Goal: Task Accomplishment & Management: Manage account settings

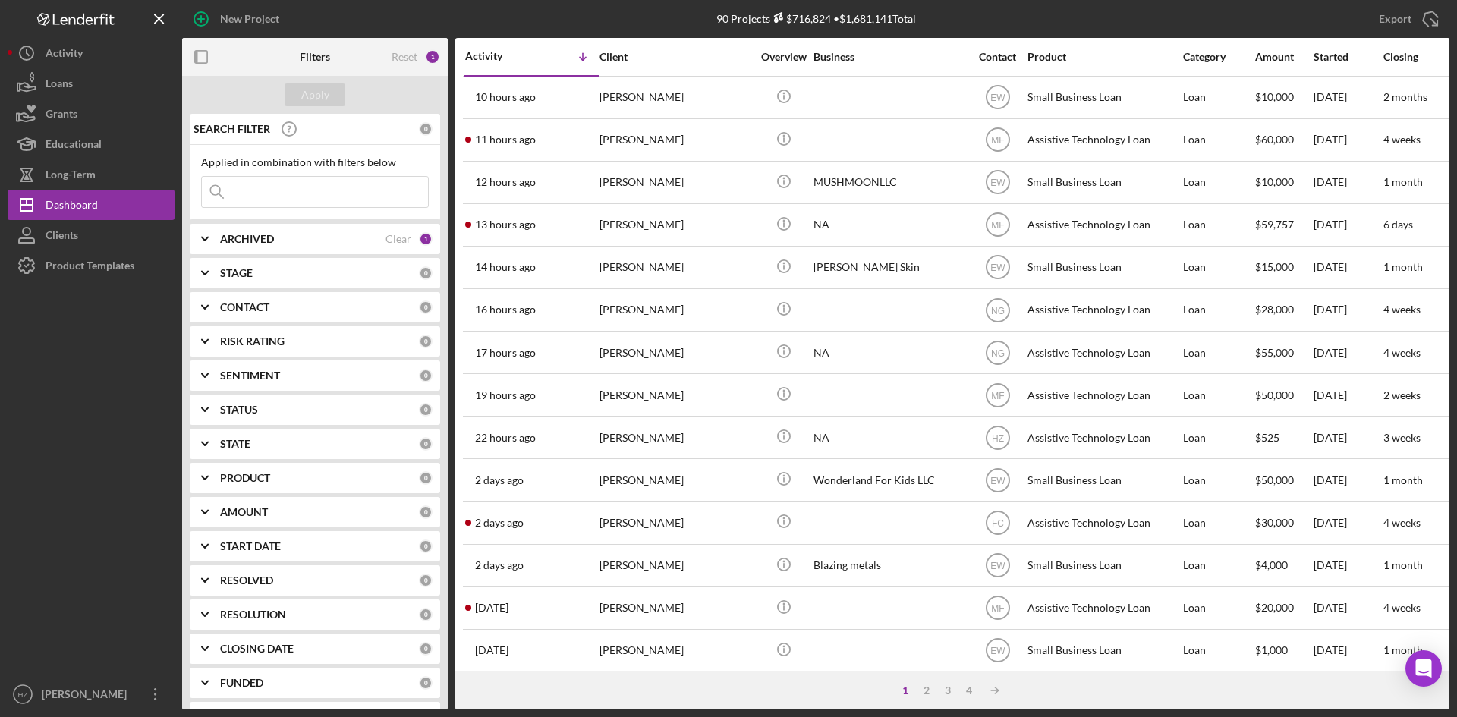
click at [630, 442] on div "[PERSON_NAME]" at bounding box center [675, 437] width 152 height 40
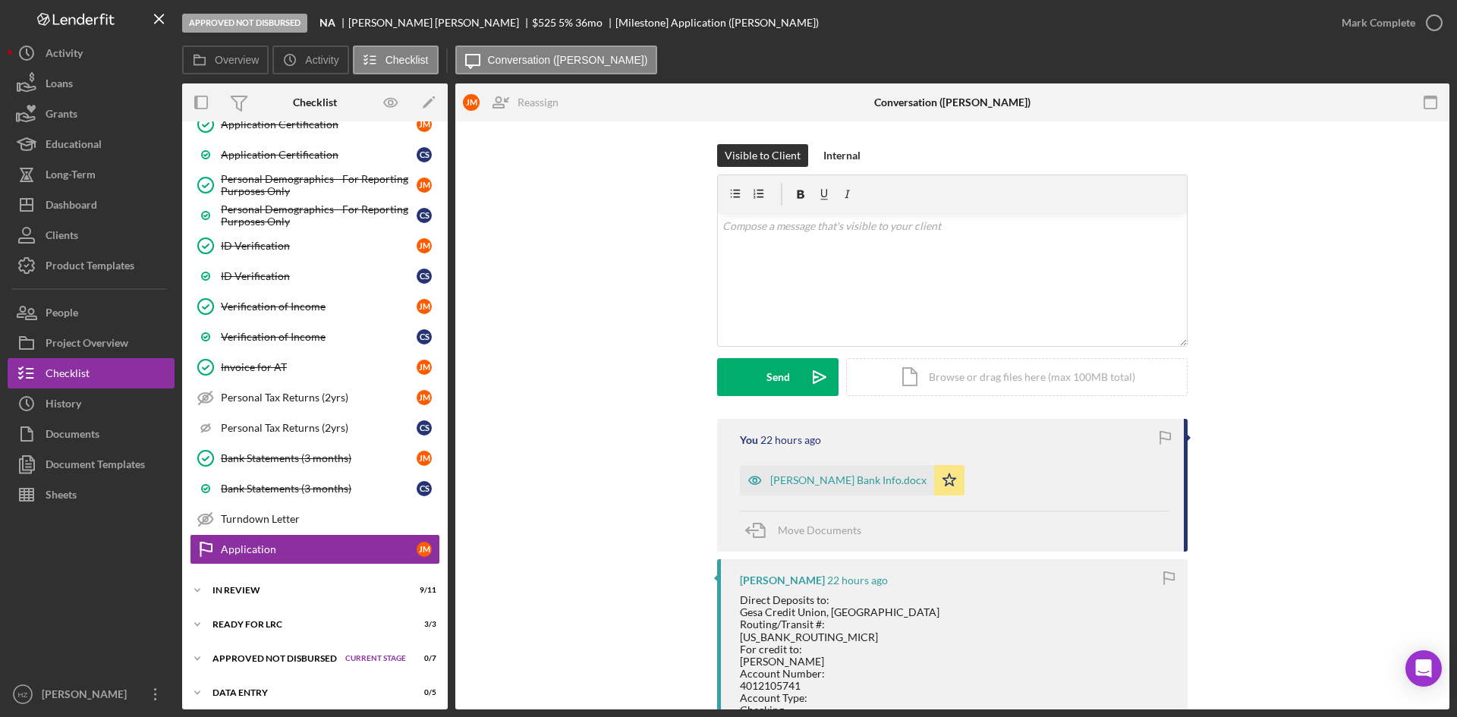
scroll to position [728, 0]
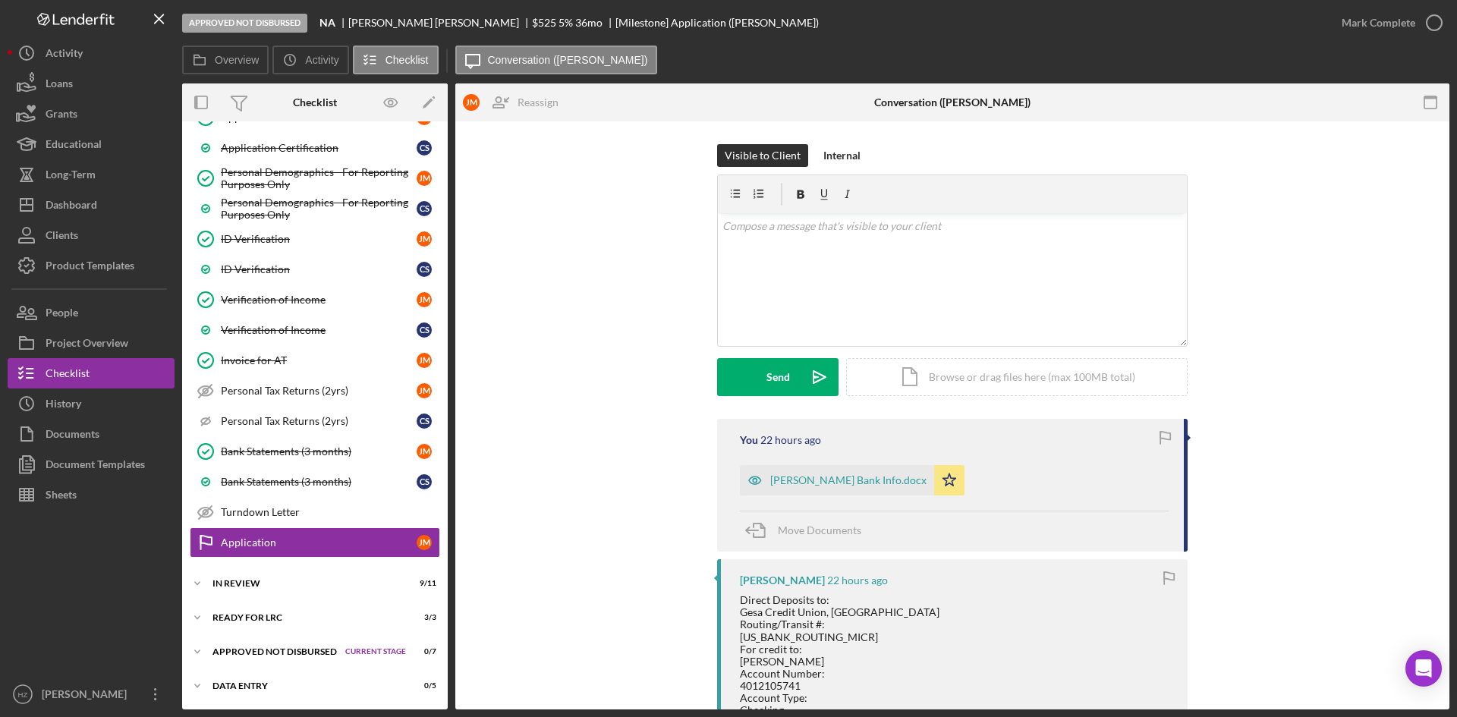
click at [206, 654] on icon "Icon/Expander" at bounding box center [197, 652] width 30 height 30
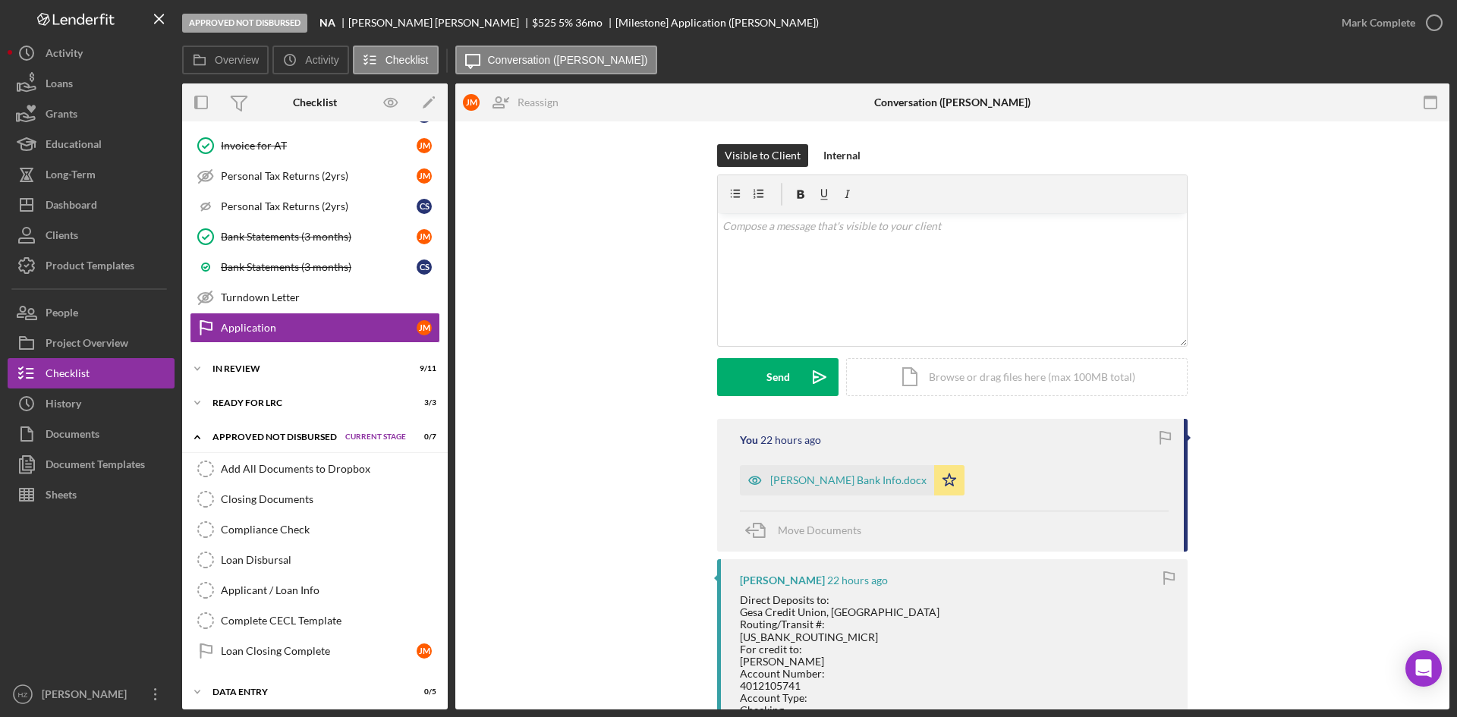
scroll to position [949, 0]
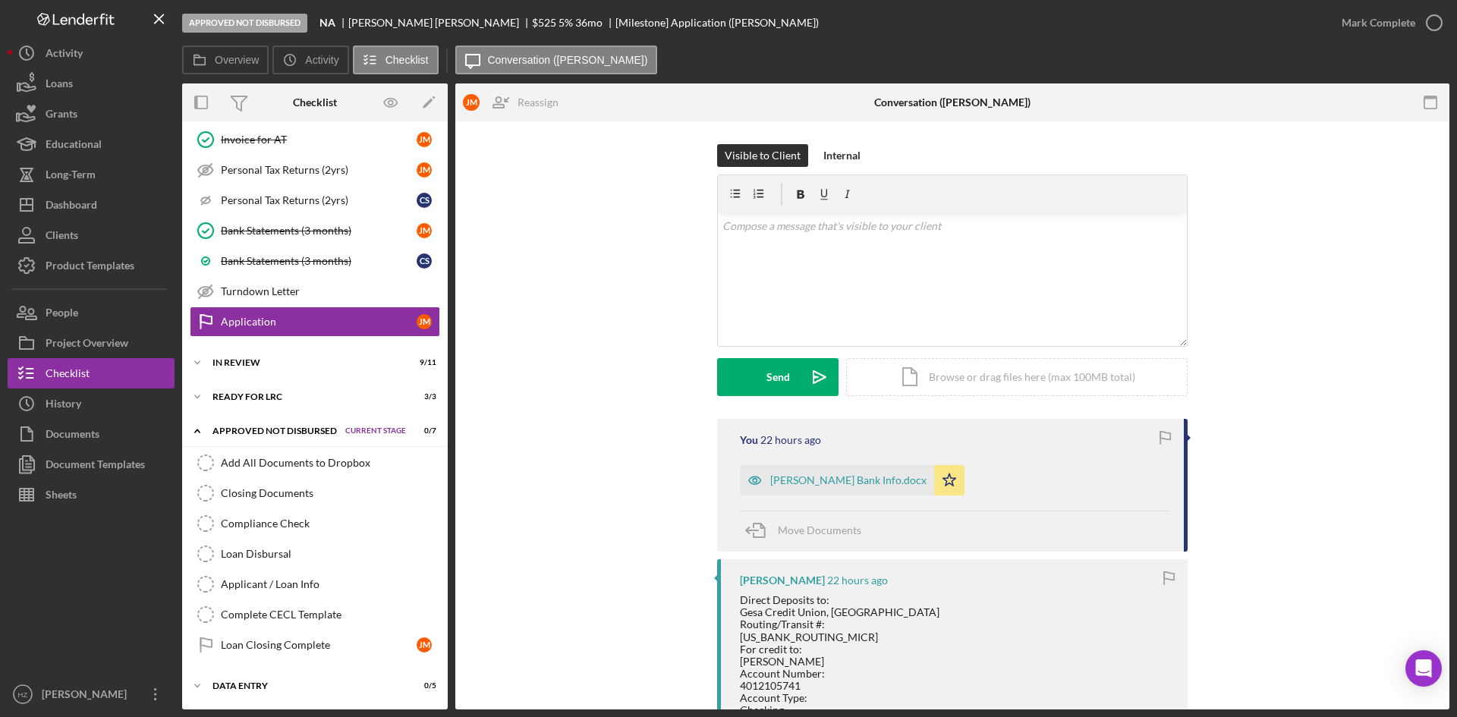
click at [271, 499] on div "Closing Documents" at bounding box center [330, 493] width 219 height 12
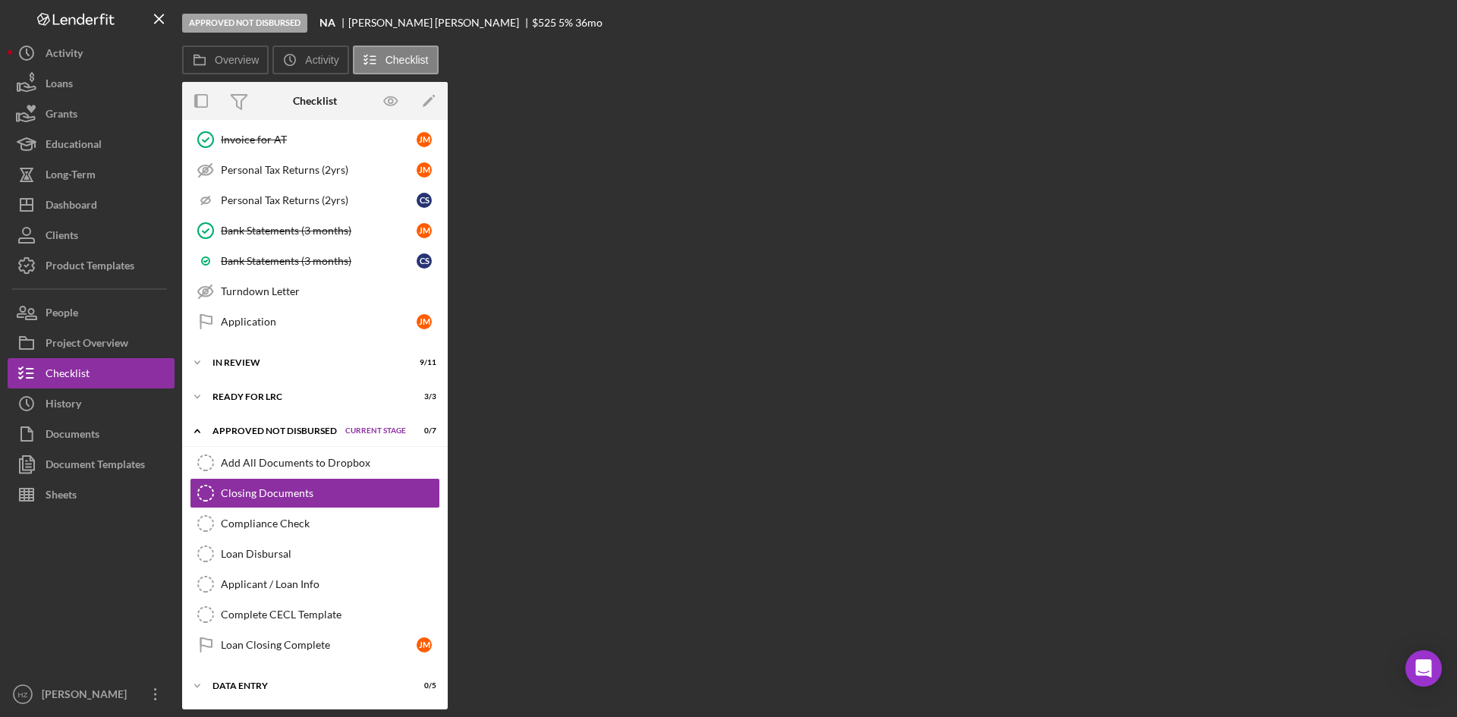
scroll to position [949, 0]
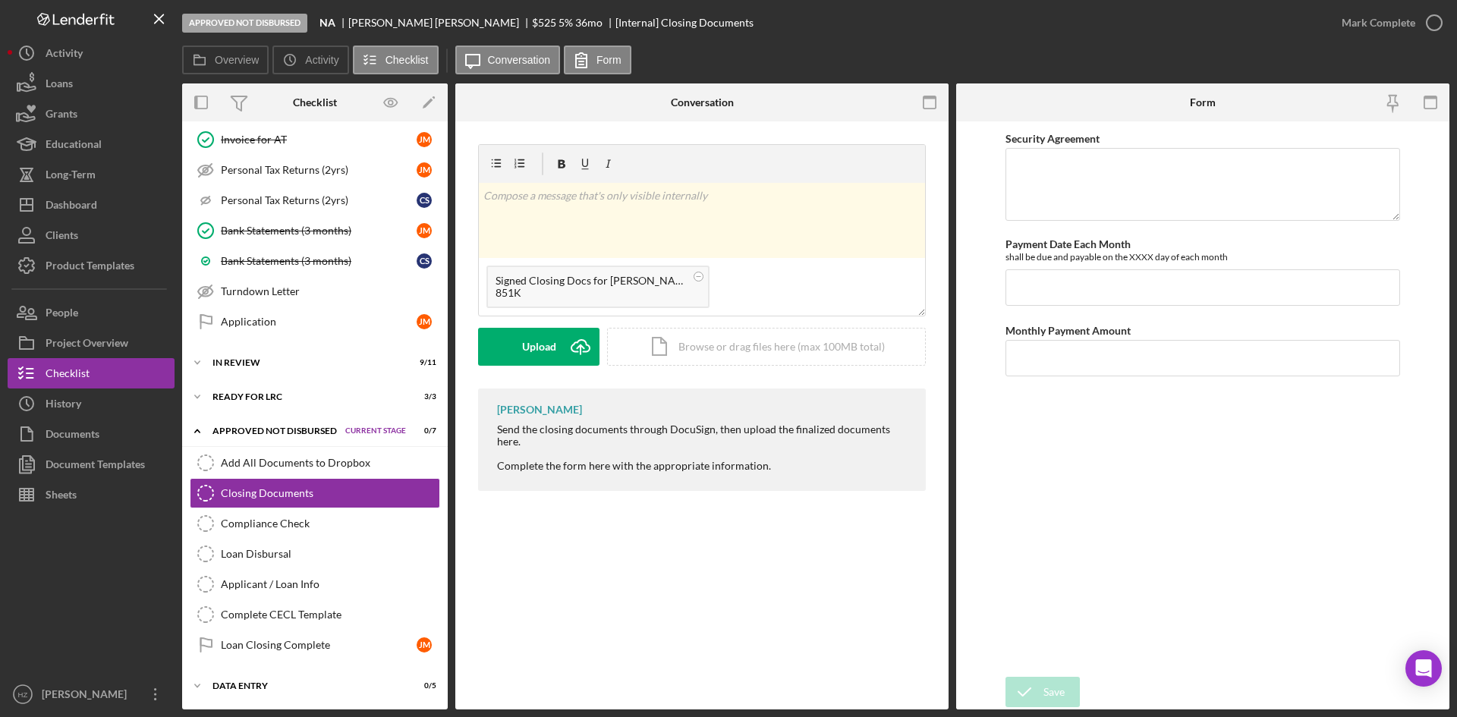
click at [565, 354] on icon "Icon/Upload" at bounding box center [580, 347] width 38 height 38
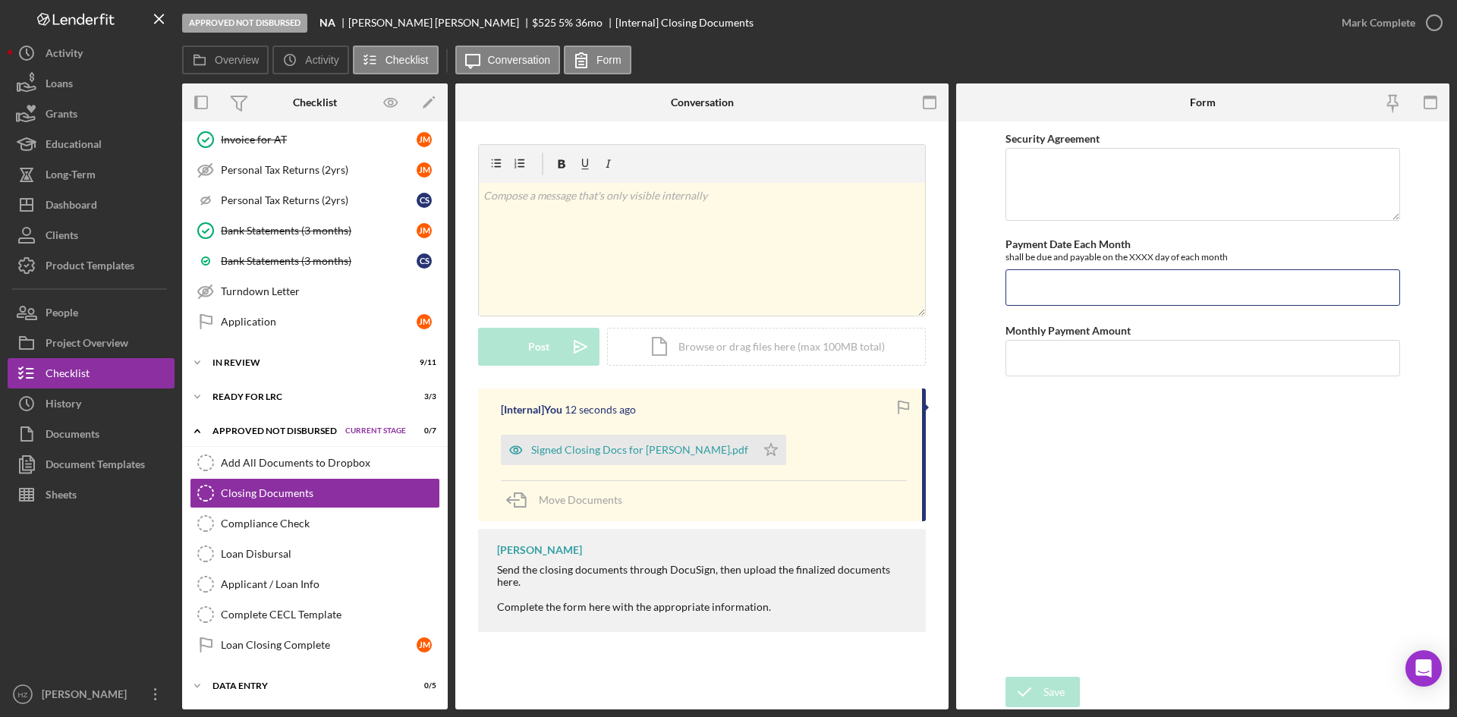
click at [1085, 296] on input "Payment Date Each Month" at bounding box center [1202, 287] width 395 height 36
type input "22nd"
click at [1080, 363] on input "Monthly Payment Amount" at bounding box center [1202, 358] width 395 height 36
drag, startPoint x: 1045, startPoint y: 288, endPoint x: 1001, endPoint y: 294, distance: 45.2
click at [1001, 294] on form "Security Agreement Payment Date Each Month shall be due and payable on the XXXX…" at bounding box center [1202, 415] width 493 height 588
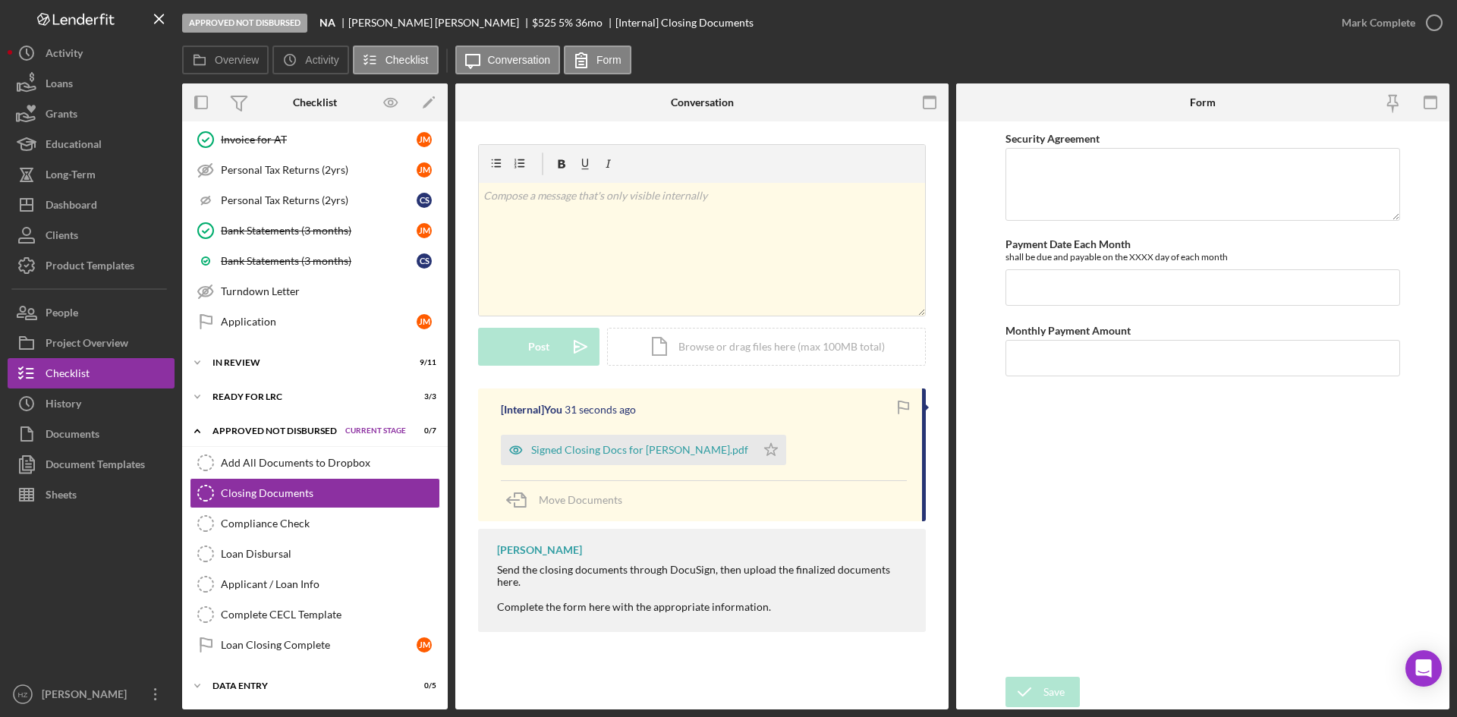
click at [718, 685] on div "Closing Documents Closing Documents v Color teal Color pink Remove color Add ro…" at bounding box center [701, 415] width 493 height 588
